Goal: Find specific page/section: Find specific page/section

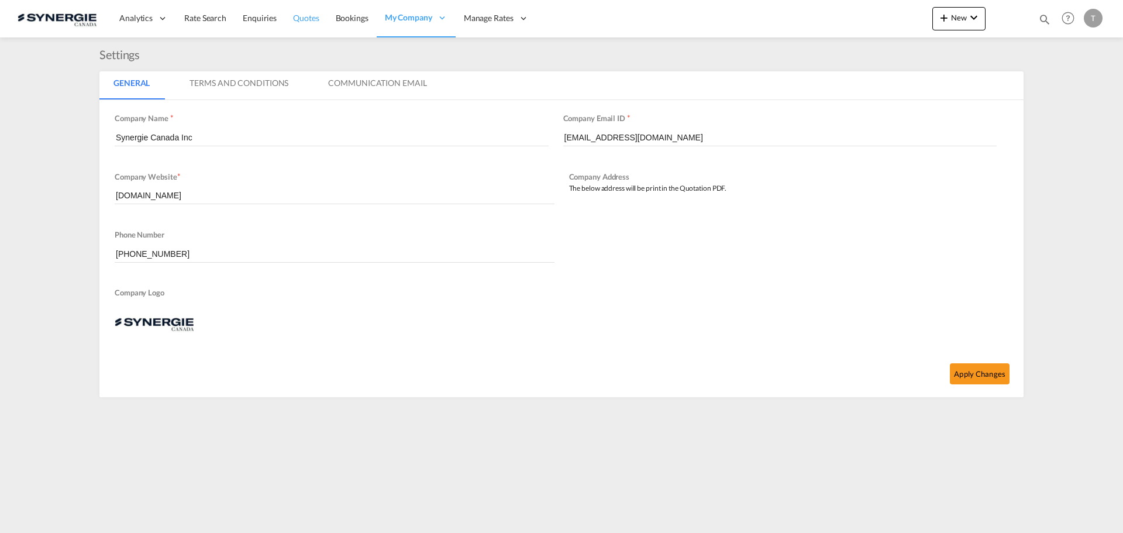
click at [306, 19] on span "Quotes" at bounding box center [306, 18] width 26 height 10
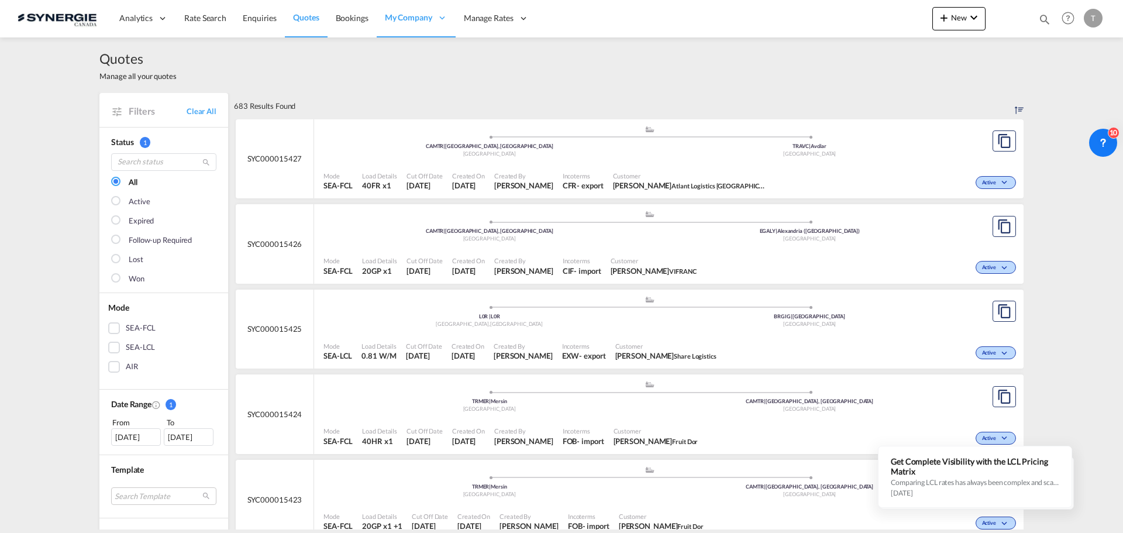
click at [140, 434] on div "[DATE]" at bounding box center [136, 437] width 50 height 18
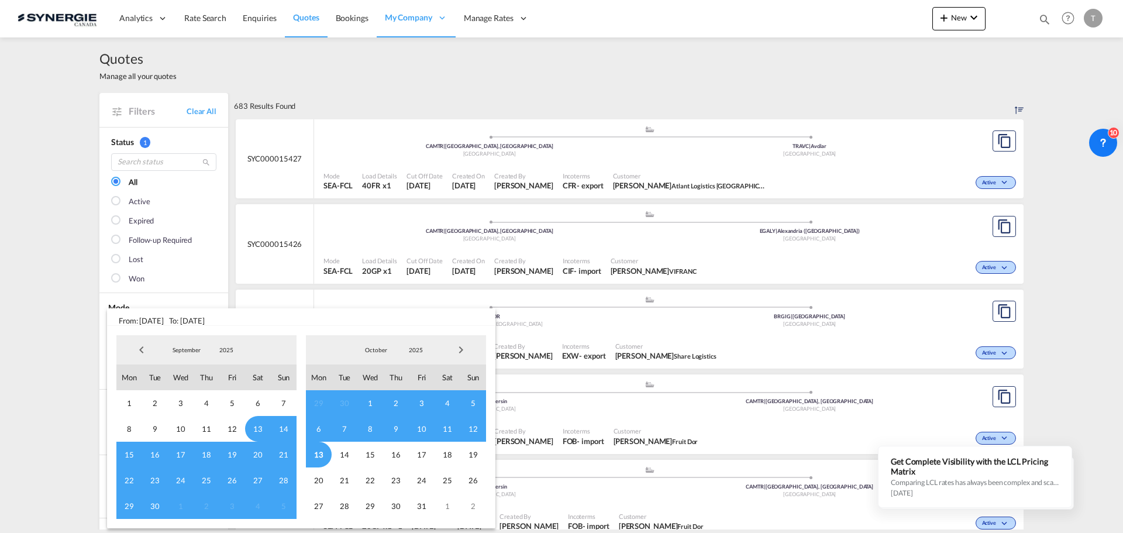
click at [317, 429] on span "6" at bounding box center [319, 429] width 26 height 26
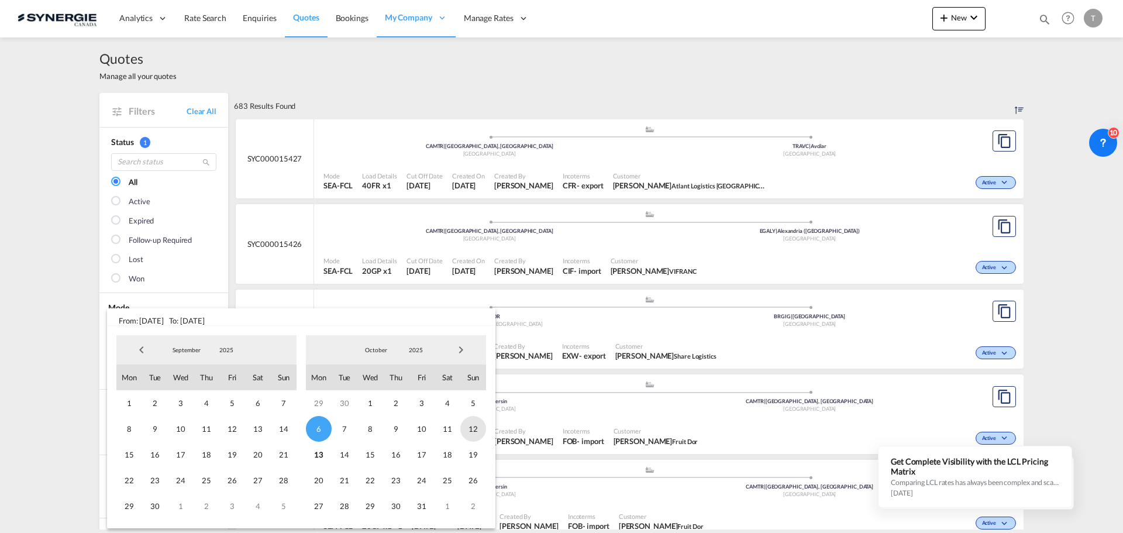
click at [480, 430] on span "12" at bounding box center [473, 429] width 26 height 26
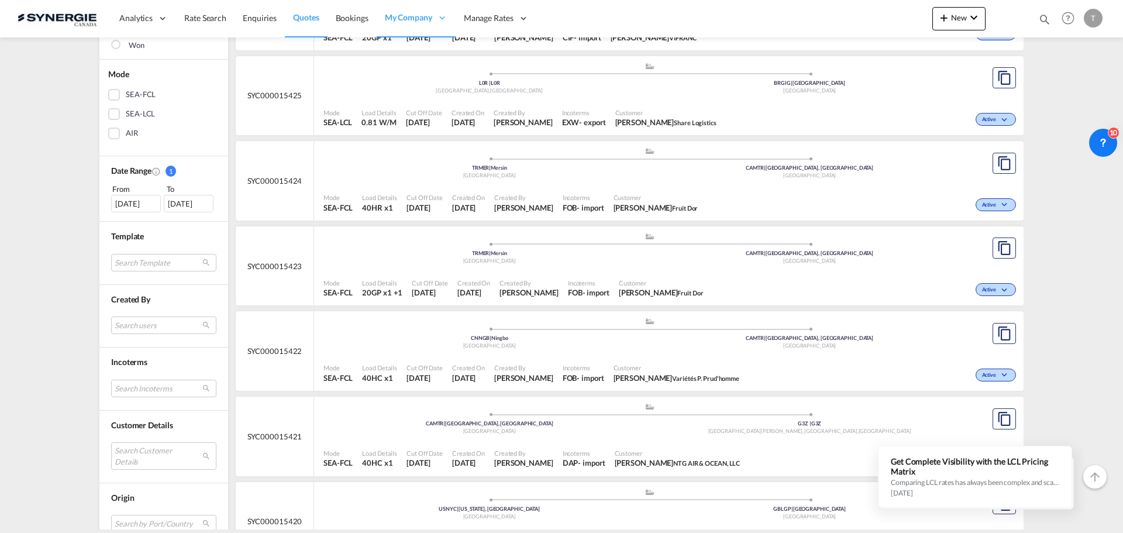
scroll to position [234, 0]
click at [143, 321] on md-select "Search users [PERSON_NAME] [PERSON_NAME][EMAIL_ADDRESS][DOMAIN_NAME] [PERSON_NA…" at bounding box center [163, 325] width 105 height 18
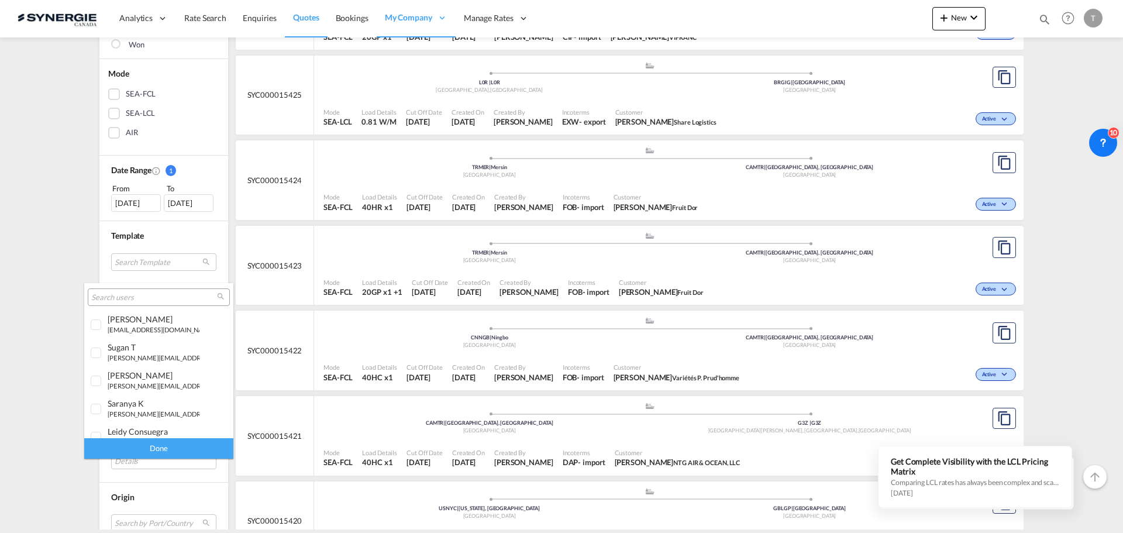
click at [127, 296] on input "search" at bounding box center [154, 297] width 126 height 11
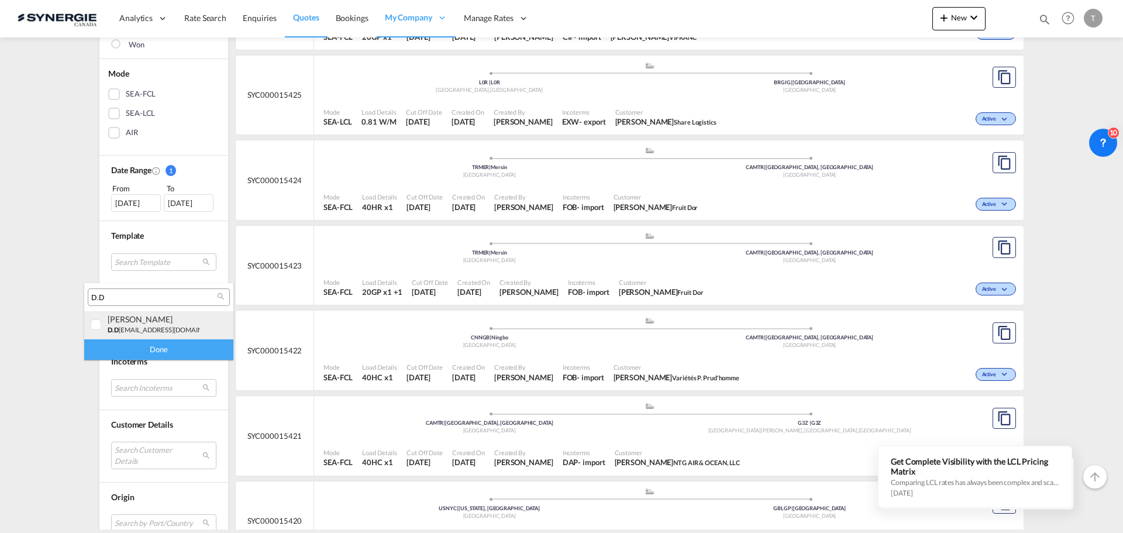
type input "D.D"
click at [96, 326] on div at bounding box center [97, 325] width 12 height 12
click at [119, 352] on div "Done" at bounding box center [158, 349] width 149 height 20
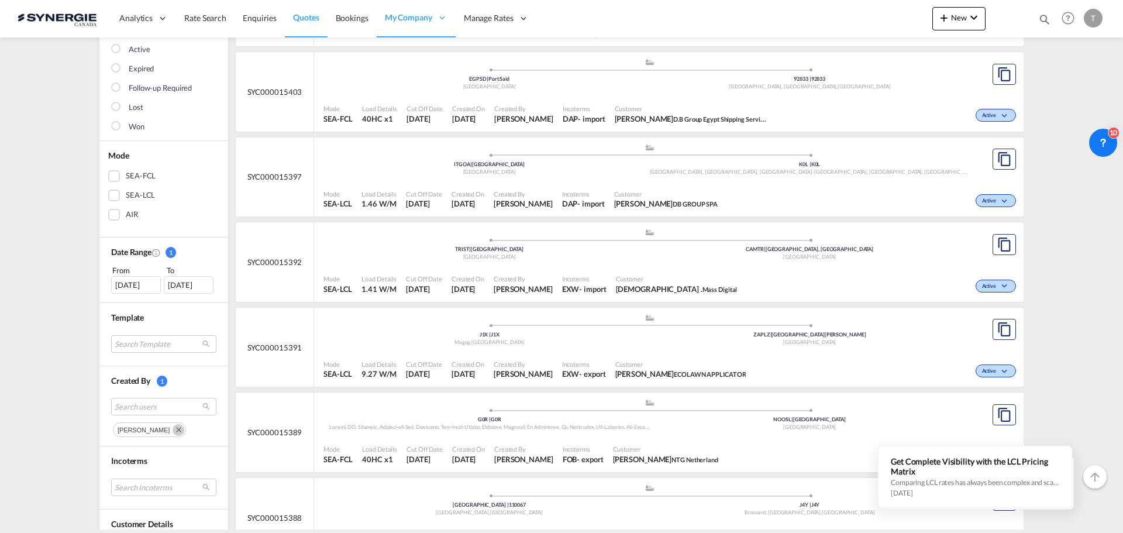
scroll to position [58, 0]
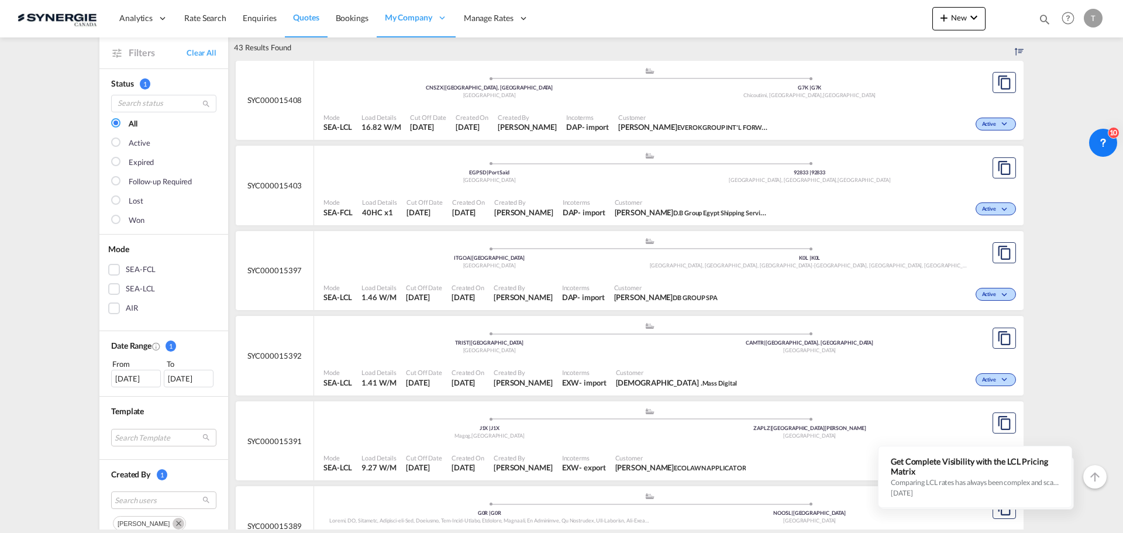
click at [115, 221] on div at bounding box center [117, 221] width 12 height 12
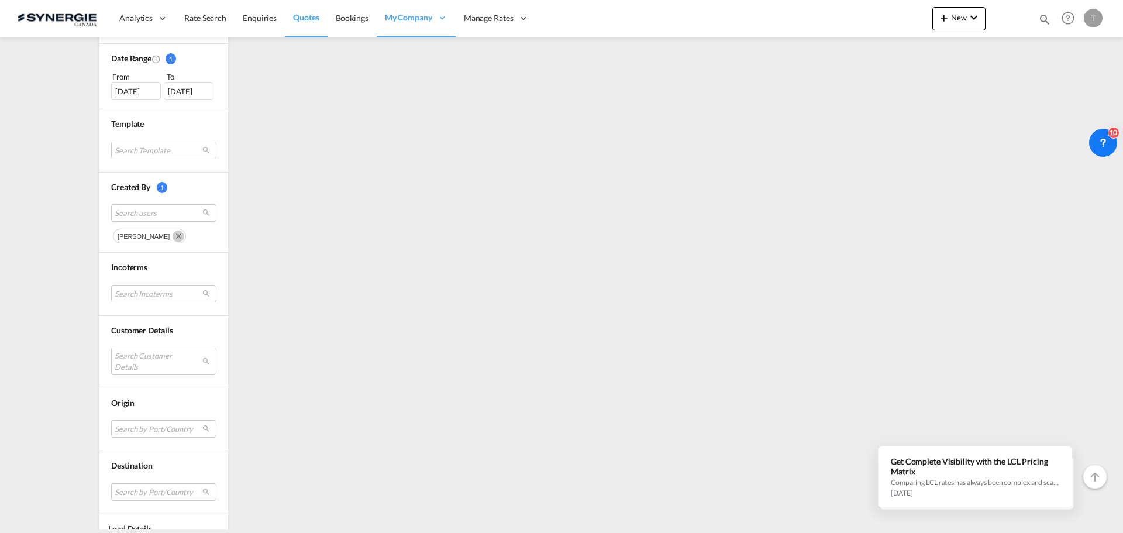
scroll to position [351, 0]
click at [134, 211] on span "Search users" at bounding box center [155, 207] width 80 height 11
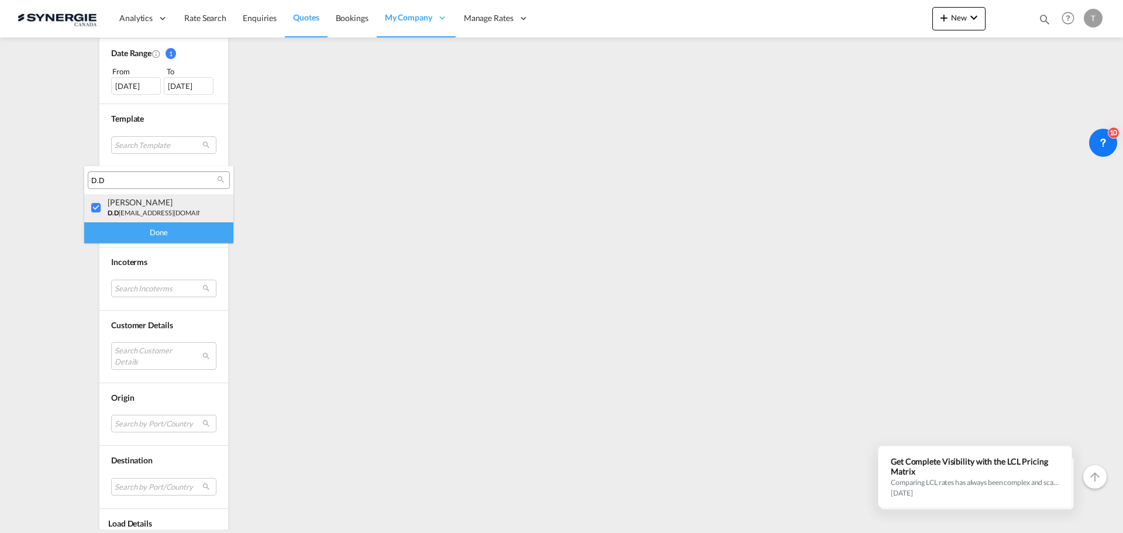
drag, startPoint x: 92, startPoint y: 206, endPoint x: 105, endPoint y: 197, distance: 15.1
click at [93, 206] on div at bounding box center [97, 208] width 12 height 12
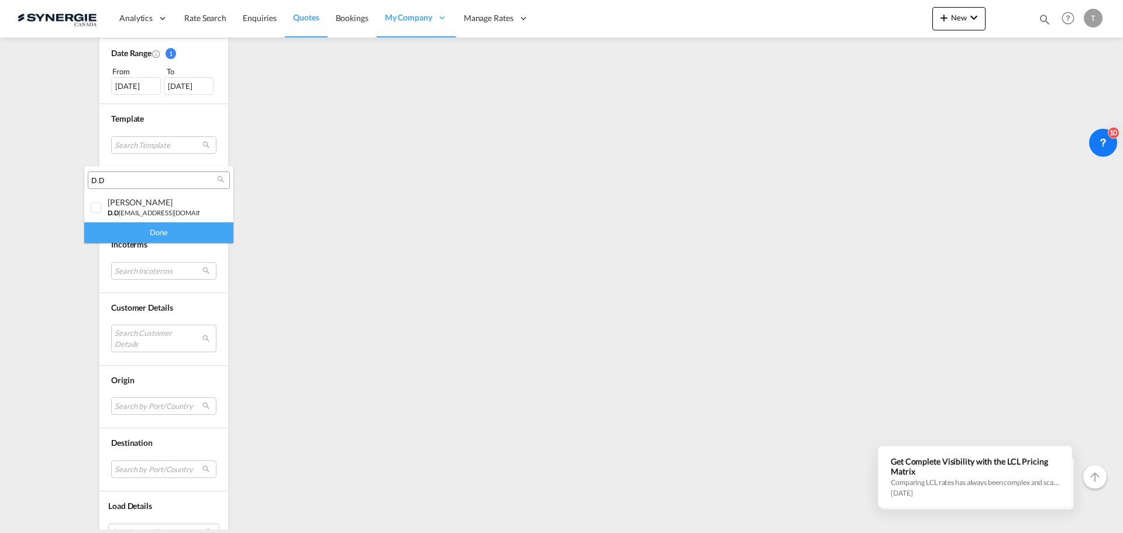
click at [122, 179] on input "D.D" at bounding box center [154, 180] width 126 height 11
type input "[PERSON_NAME]"
click at [99, 208] on div at bounding box center [97, 208] width 12 height 12
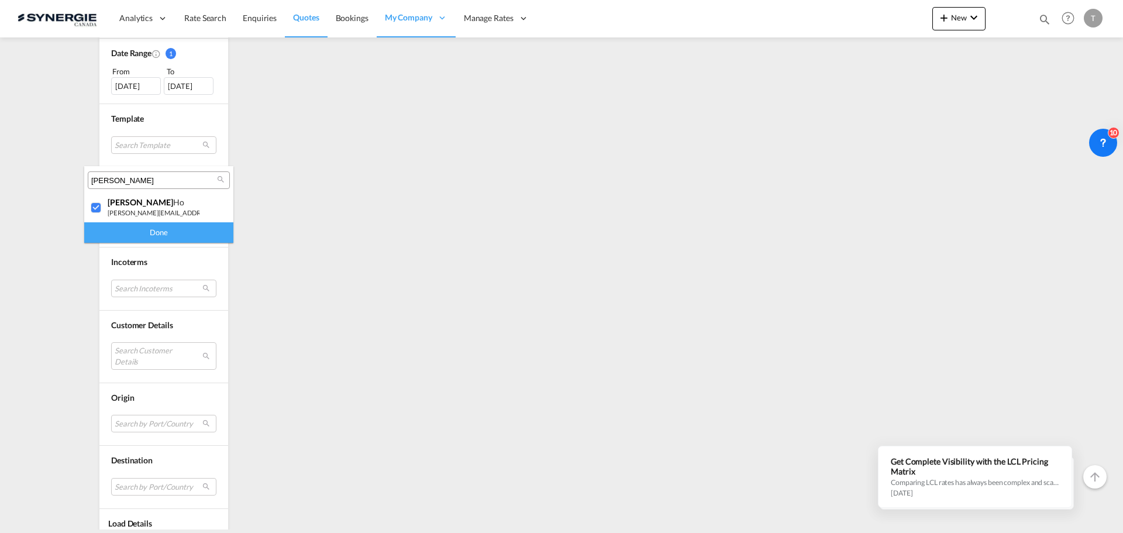
click at [122, 232] on div "Done" at bounding box center [158, 232] width 149 height 20
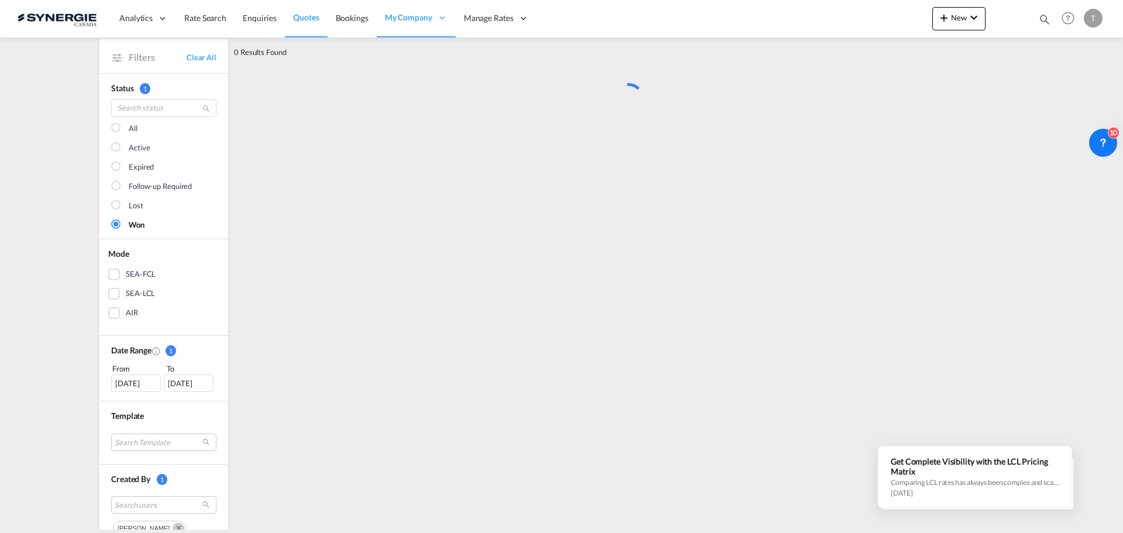
scroll to position [0, 0]
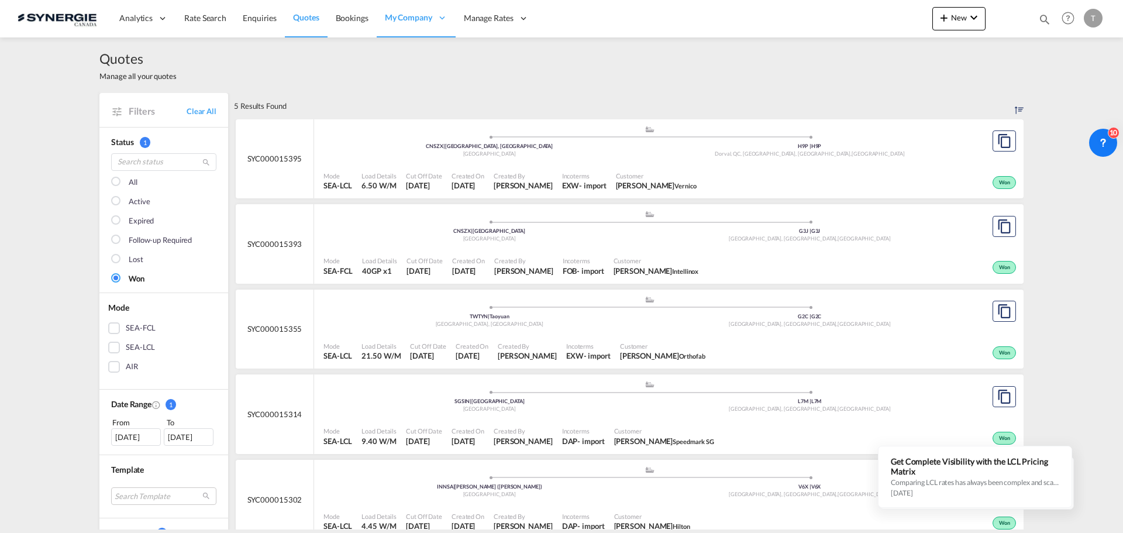
click at [129, 180] on div "All" at bounding box center [133, 183] width 9 height 12
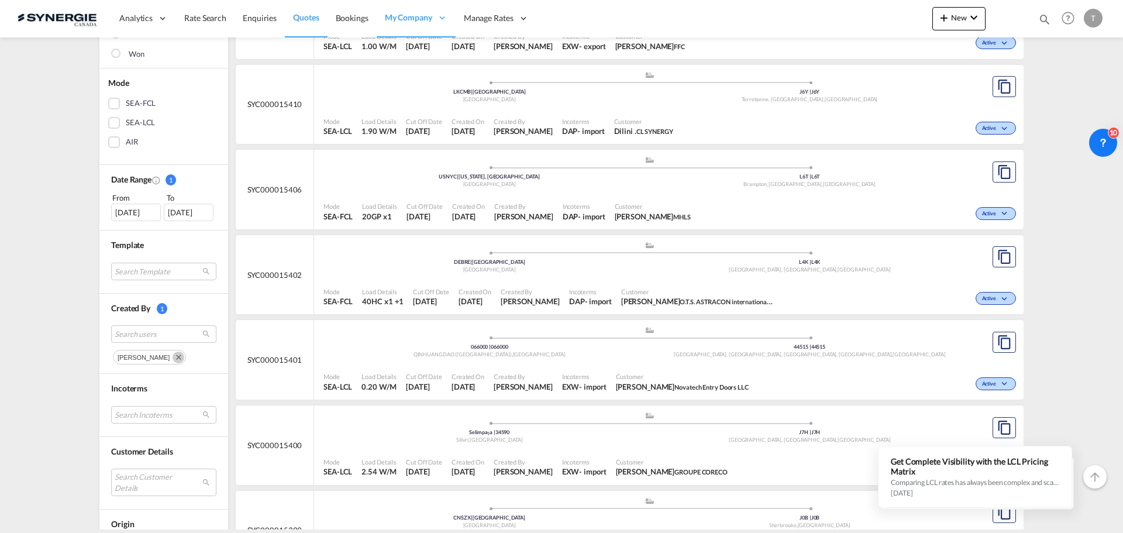
scroll to position [234, 0]
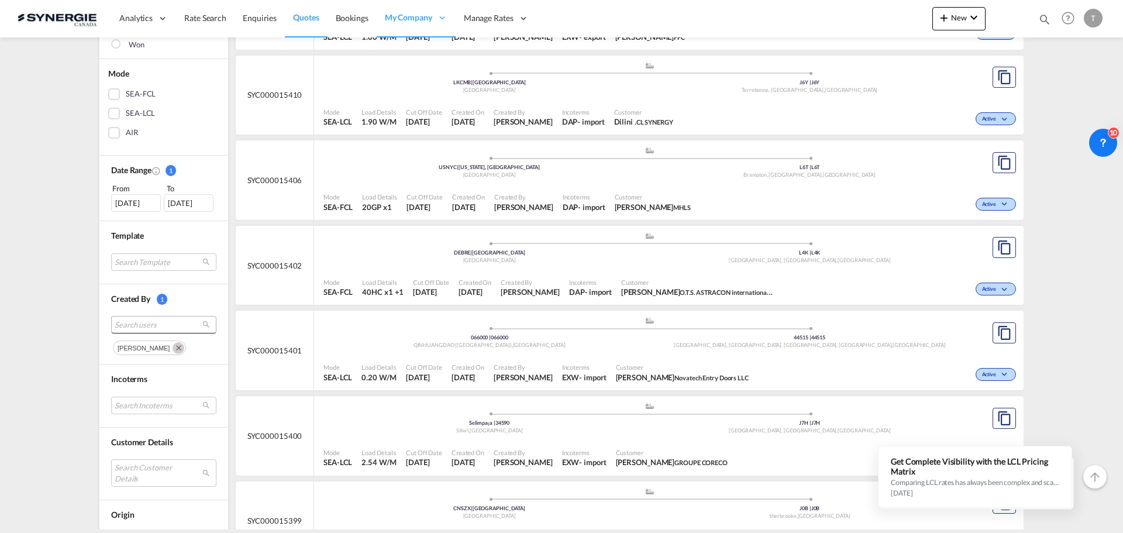
click at [136, 320] on span "Search users" at bounding box center [155, 324] width 80 height 11
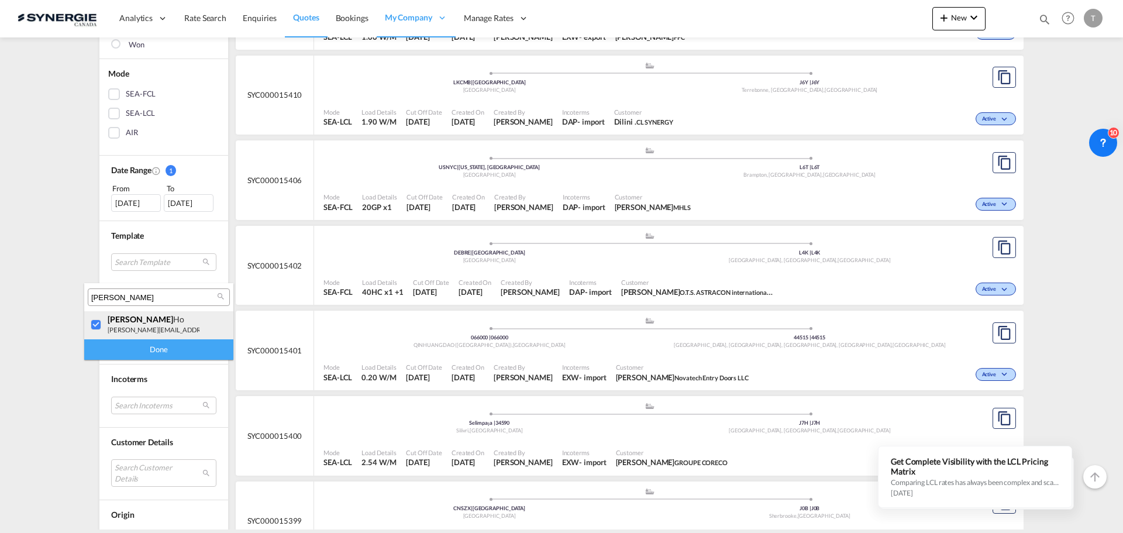
click at [102, 322] on div at bounding box center [97, 325] width 12 height 12
click at [125, 285] on md-select-header "[PERSON_NAME]" at bounding box center [158, 297] width 149 height 28
click at [127, 299] on input "[PERSON_NAME]" at bounding box center [154, 297] width 126 height 11
type input "[PERSON_NAME]"
click at [100, 324] on div at bounding box center [97, 325] width 12 height 12
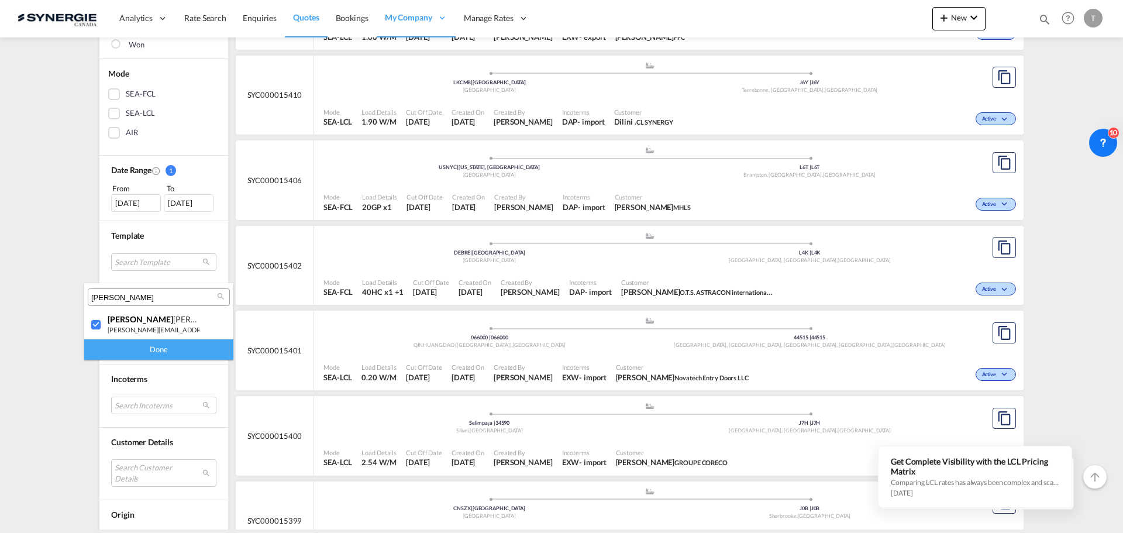
click at [125, 348] on div "Done" at bounding box center [158, 349] width 149 height 20
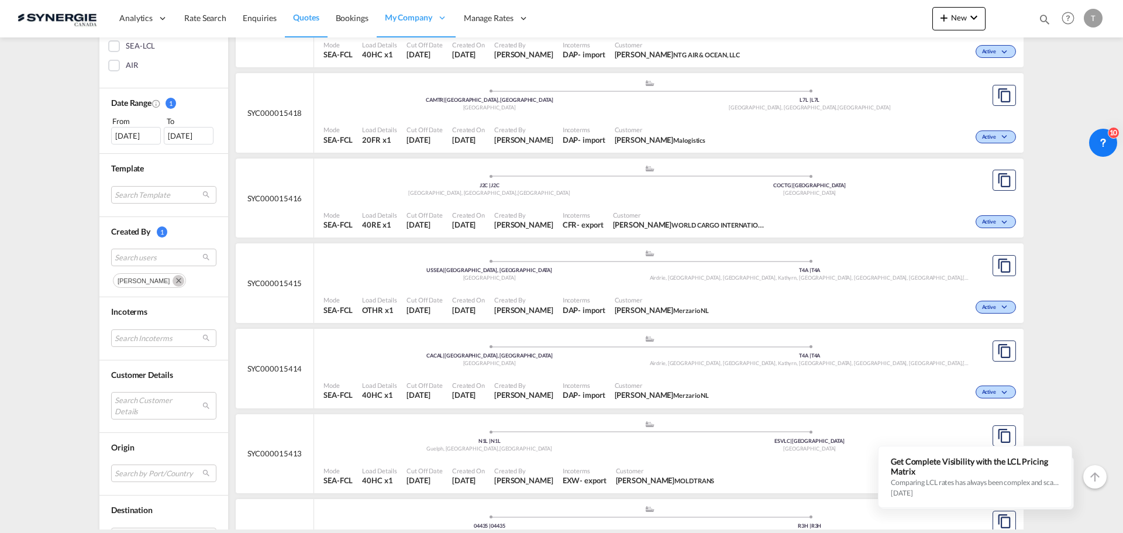
scroll to position [351, 0]
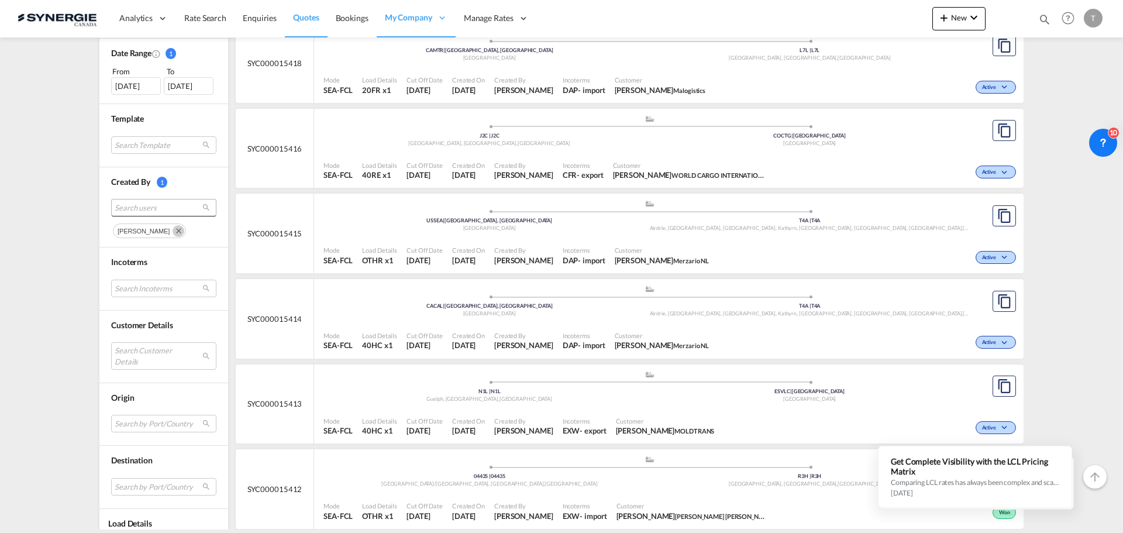
click at [182, 209] on span "Search users" at bounding box center [155, 207] width 80 height 11
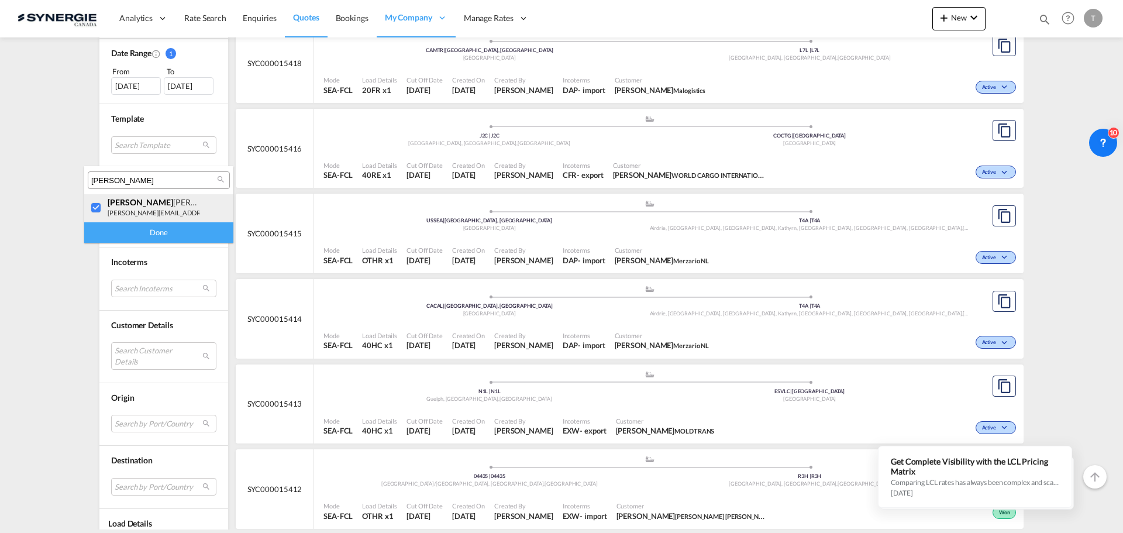
click at [95, 206] on div at bounding box center [97, 208] width 12 height 12
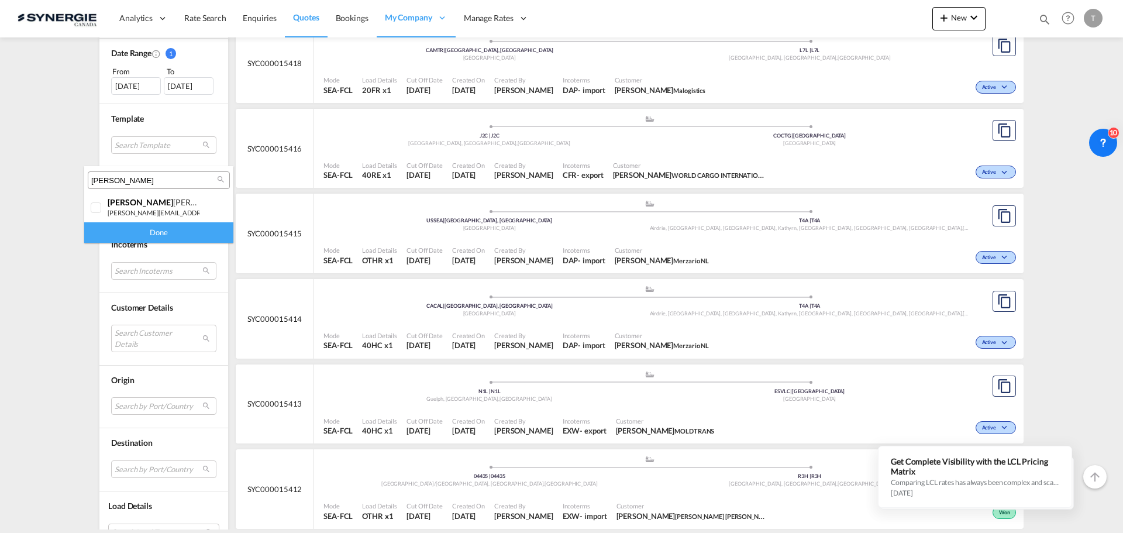
click at [168, 268] on md-backdrop at bounding box center [561, 266] width 1123 height 533
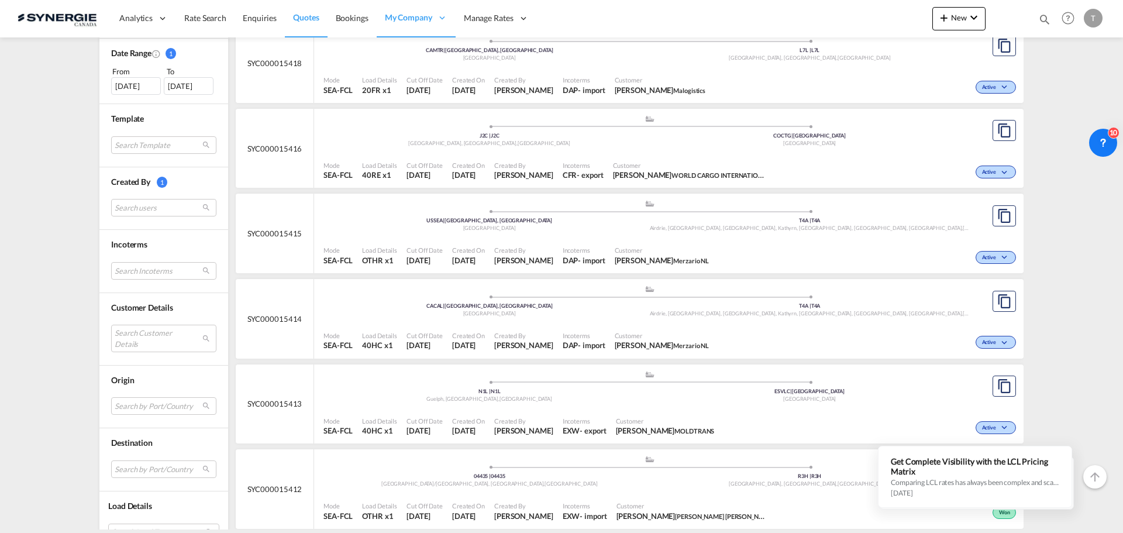
click at [171, 255] on md-list "Status 1 All Active Expired Follow-up Required Lost Won Mode SEA-FCL SEA-LCL AI…" at bounding box center [163, 166] width 129 height 778
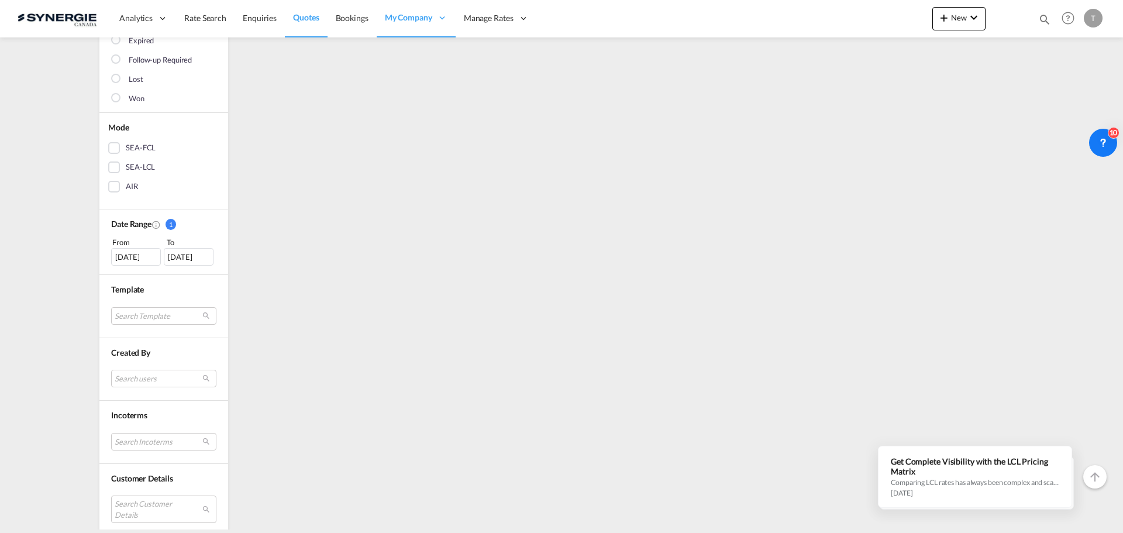
scroll to position [292, 0]
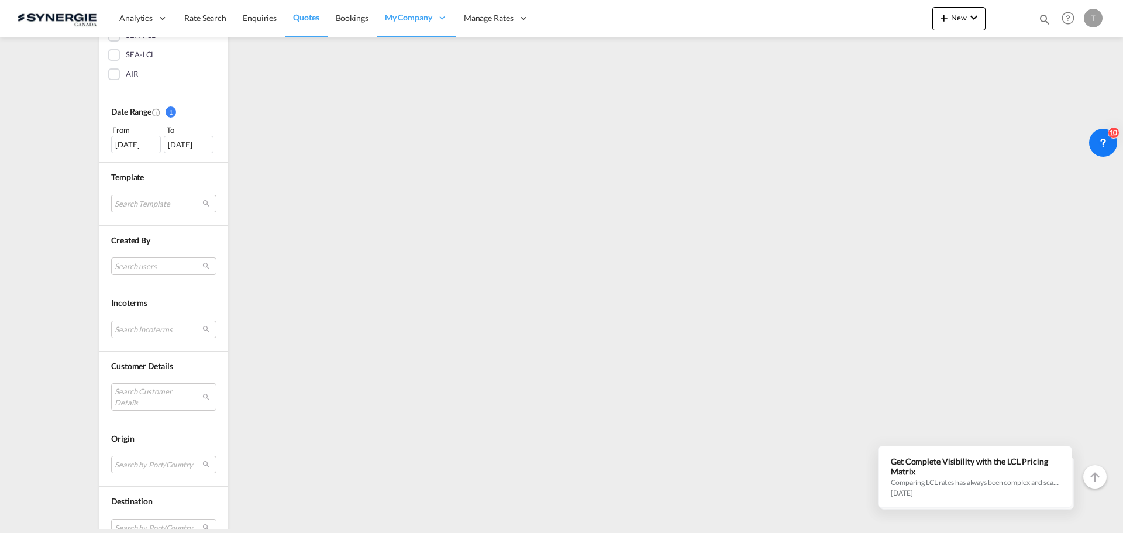
click at [146, 205] on md-select "Search Template *new* ubv italy consol lcl [PERSON_NAME] | [DATE] *new* fcl fre…" at bounding box center [163, 204] width 105 height 18
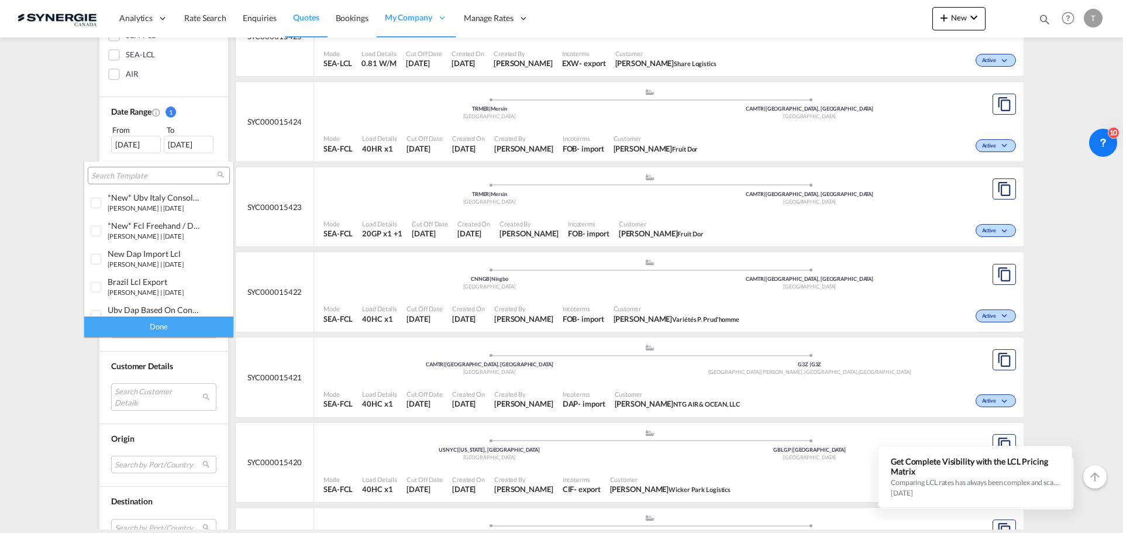
click at [36, 243] on md-backdrop at bounding box center [561, 266] width 1123 height 533
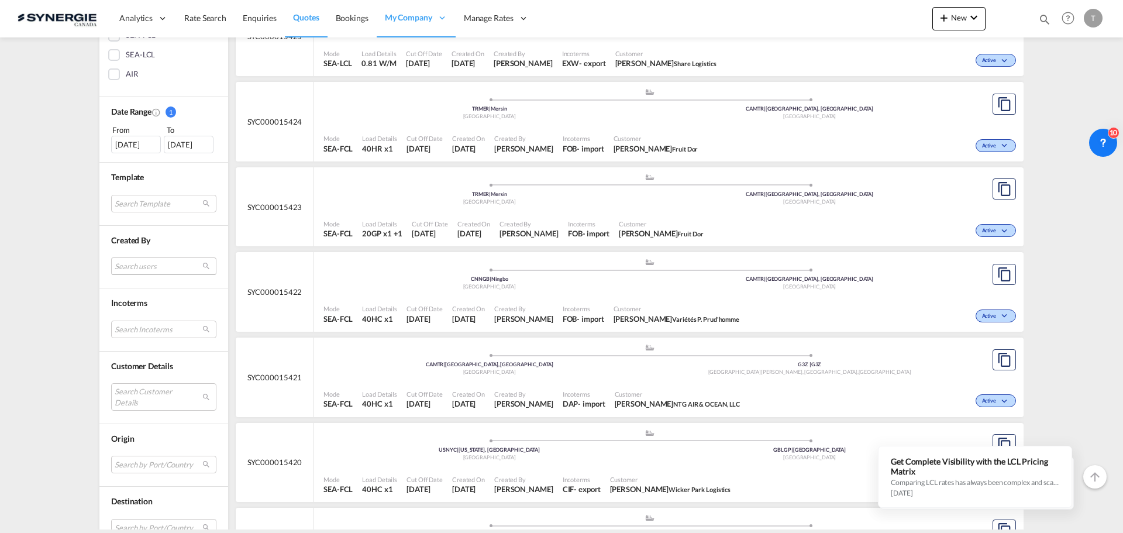
click at [132, 260] on md-select "Search users" at bounding box center [163, 266] width 105 height 18
click at [132, 239] on input "[PERSON_NAME]" at bounding box center [154, 239] width 126 height 11
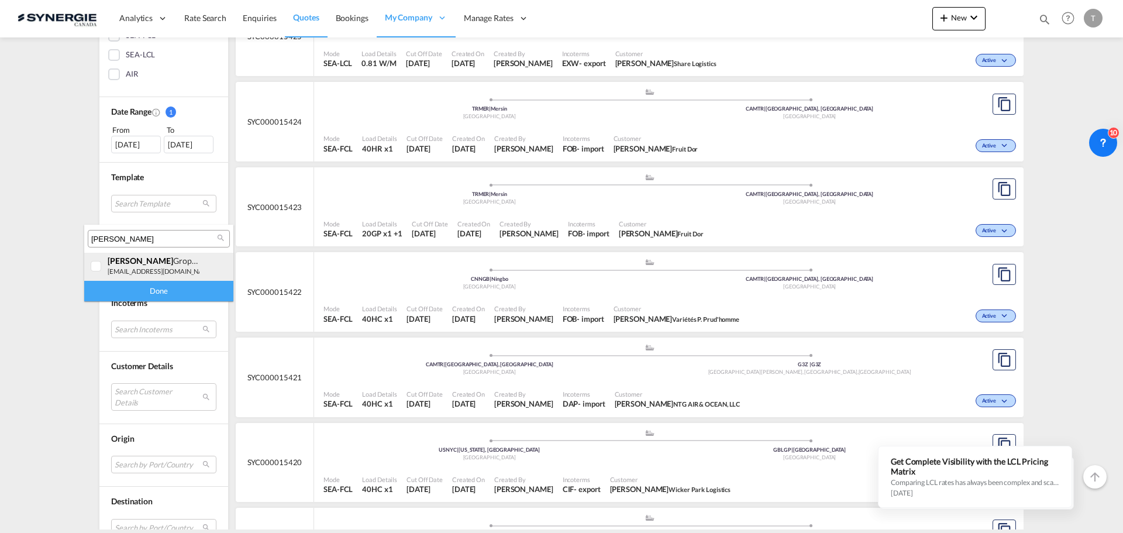
type input "[PERSON_NAME]"
click at [99, 268] on div at bounding box center [97, 267] width 12 height 12
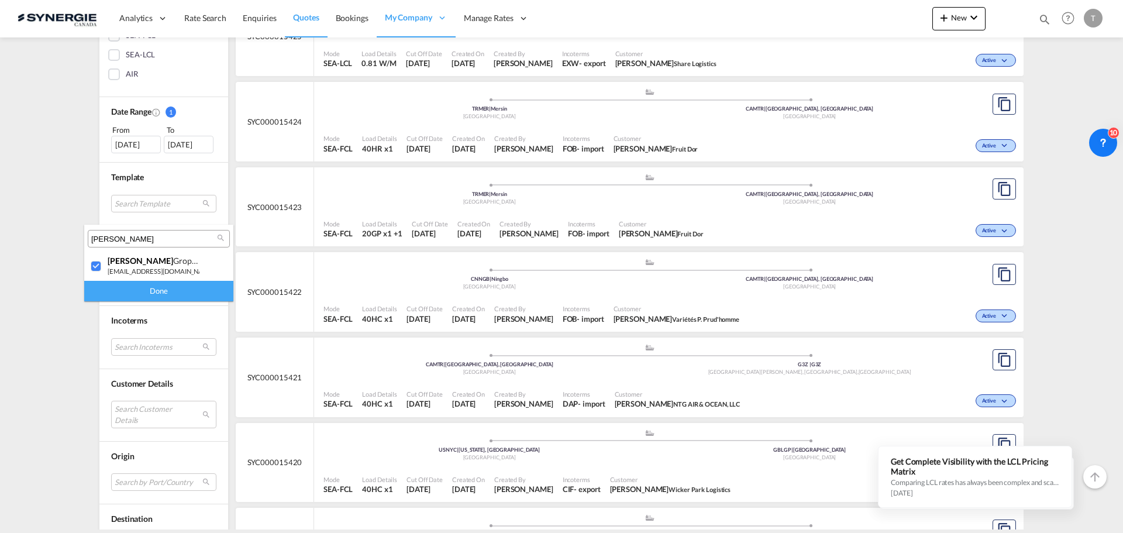
click at [120, 289] on div "Done" at bounding box center [158, 291] width 149 height 20
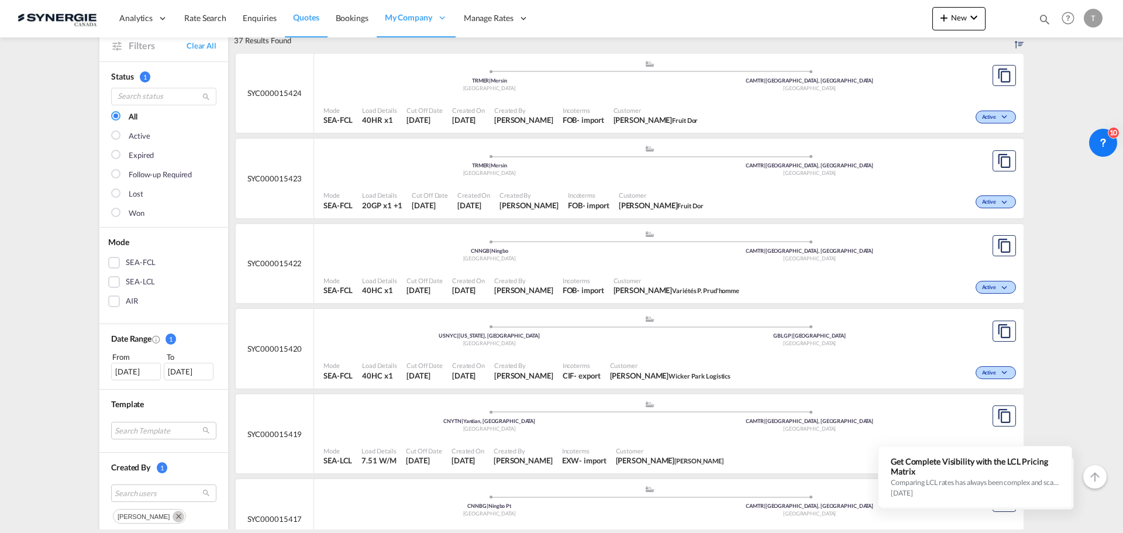
scroll to position [234, 0]
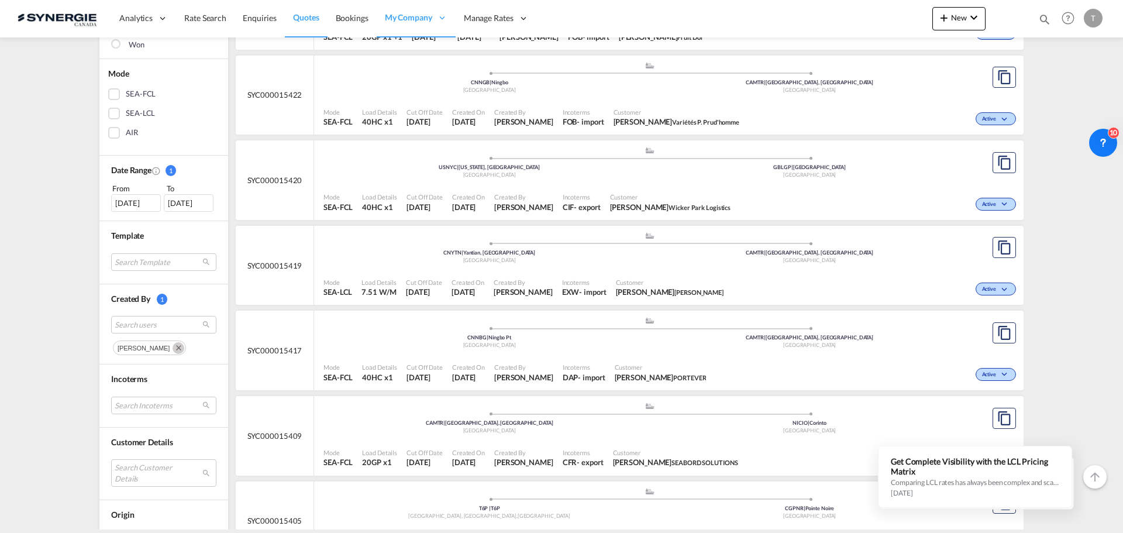
click at [173, 348] on md-icon "Remove" at bounding box center [179, 348] width 12 height 12
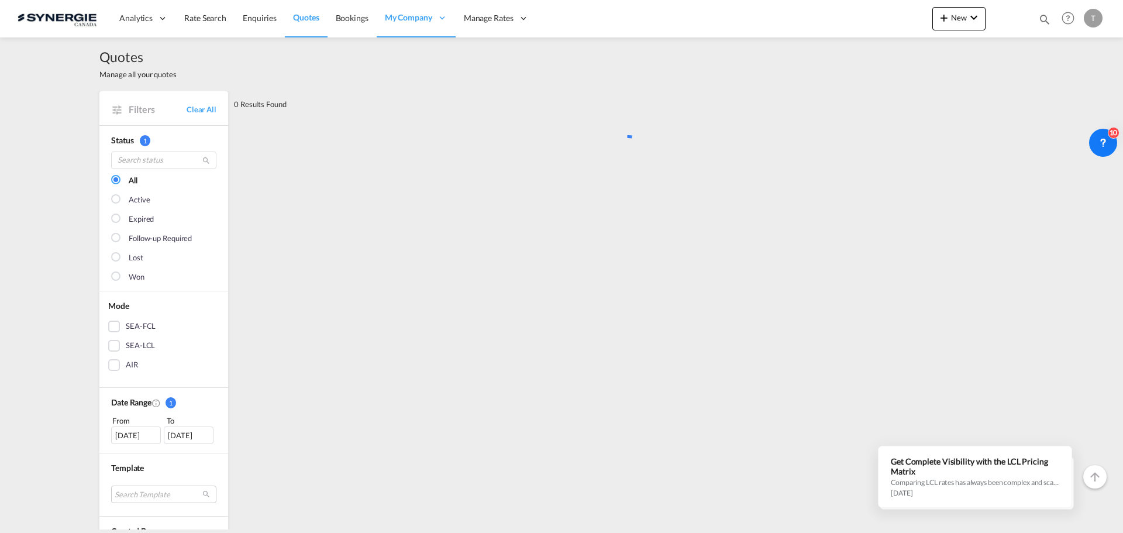
scroll to position [0, 0]
